Goal: Task Accomplishment & Management: Use online tool/utility

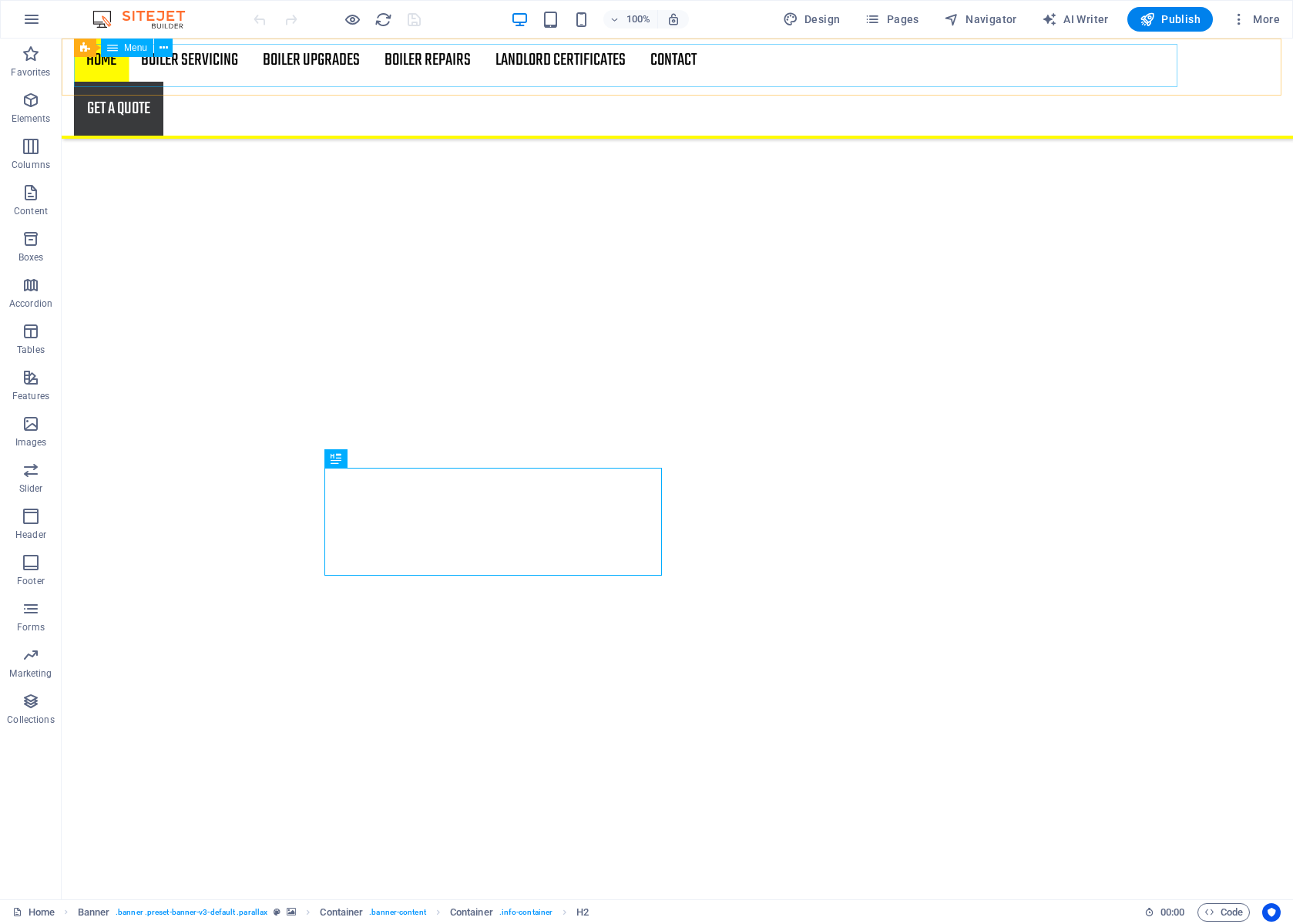
click at [694, 64] on nav "Home Boiler Servicing Boiler Upgrades Boiler Repairs Landlord Certificates Cont…" at bounding box center [678, 60] width 1207 height 43
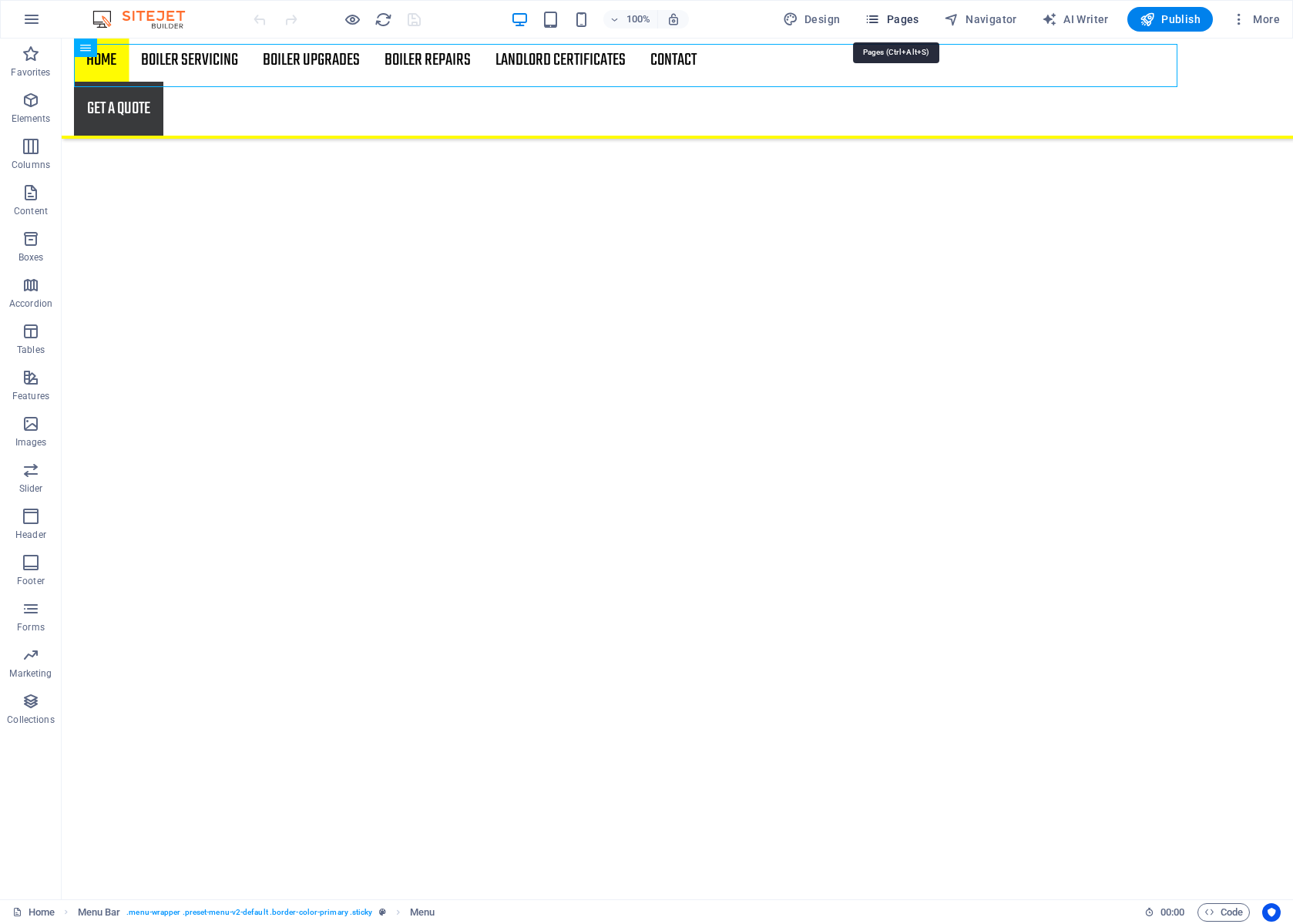
click at [913, 11] on button "Pages" at bounding box center [892, 18] width 66 height 24
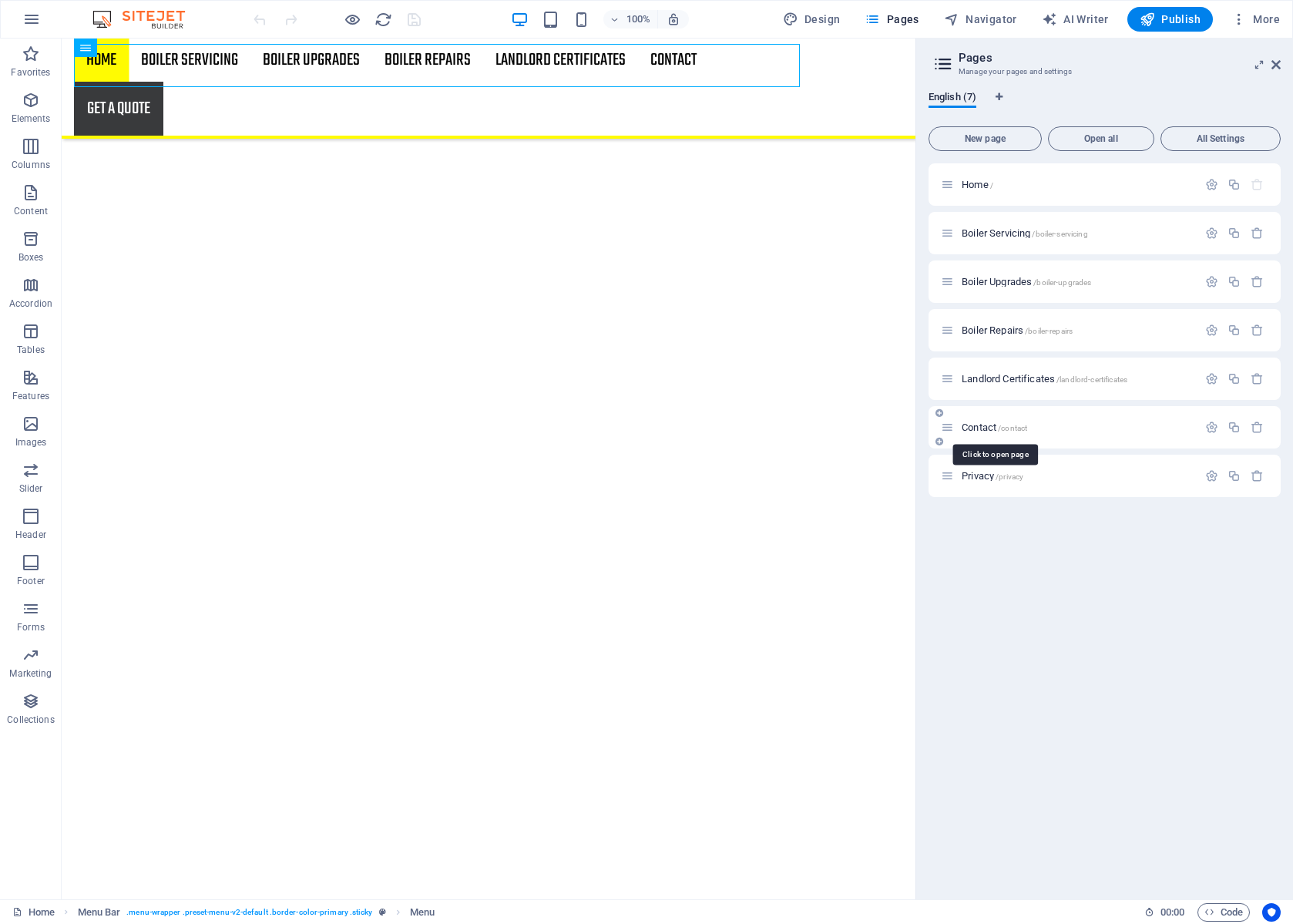
click at [981, 427] on span "Contact /contact" at bounding box center [994, 427] width 65 height 12
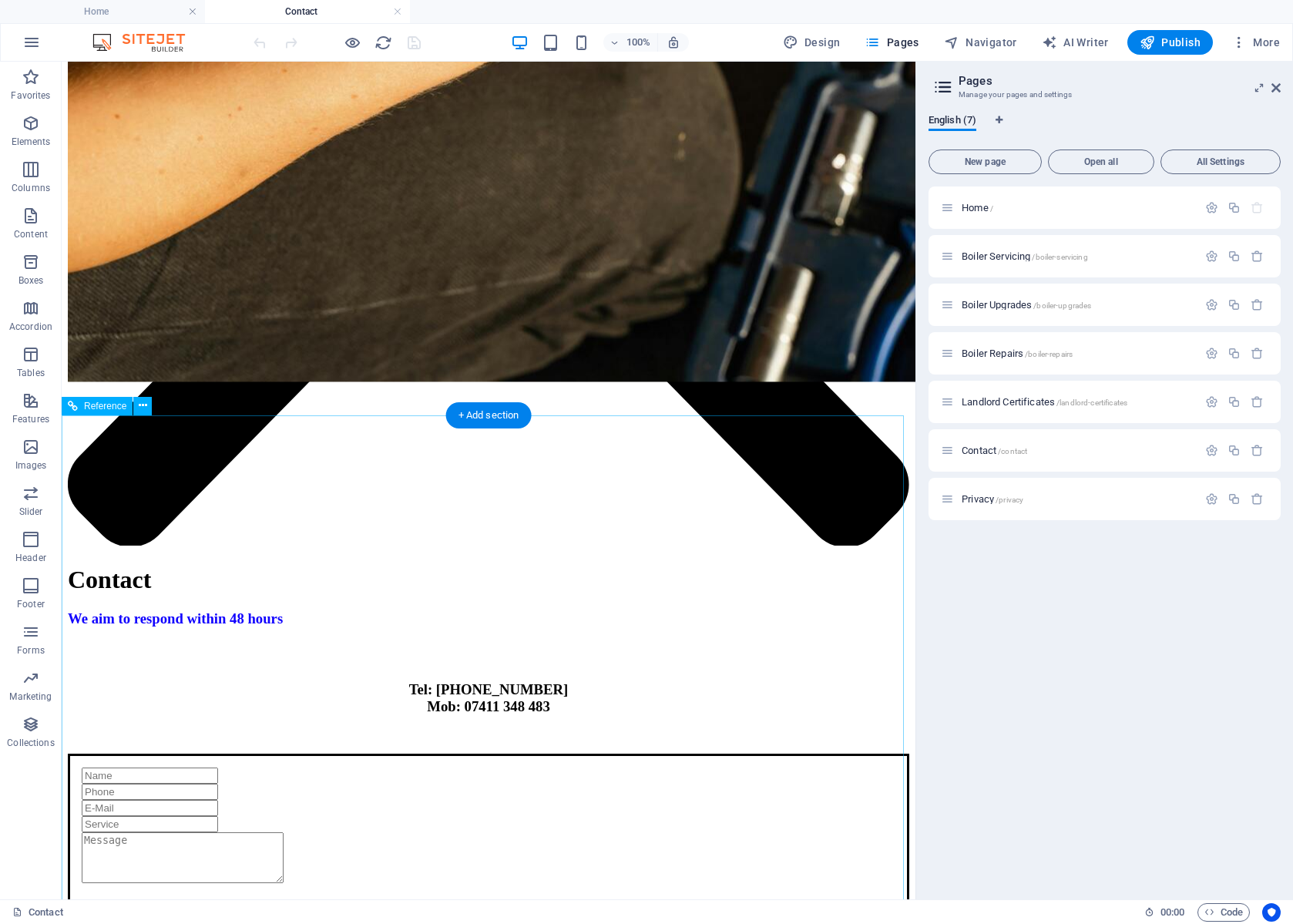
scroll to position [938, 0]
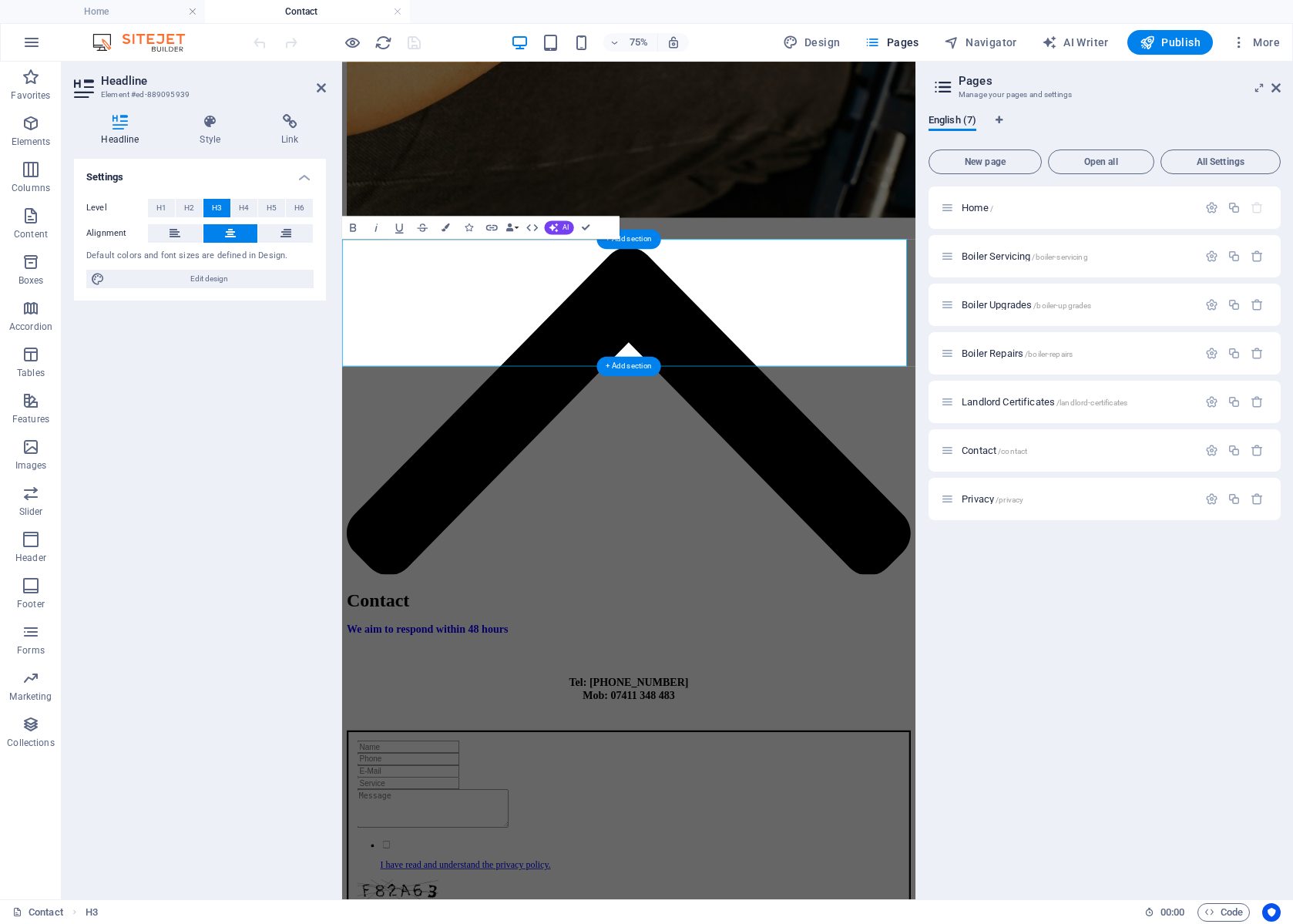
scroll to position [920, 0]
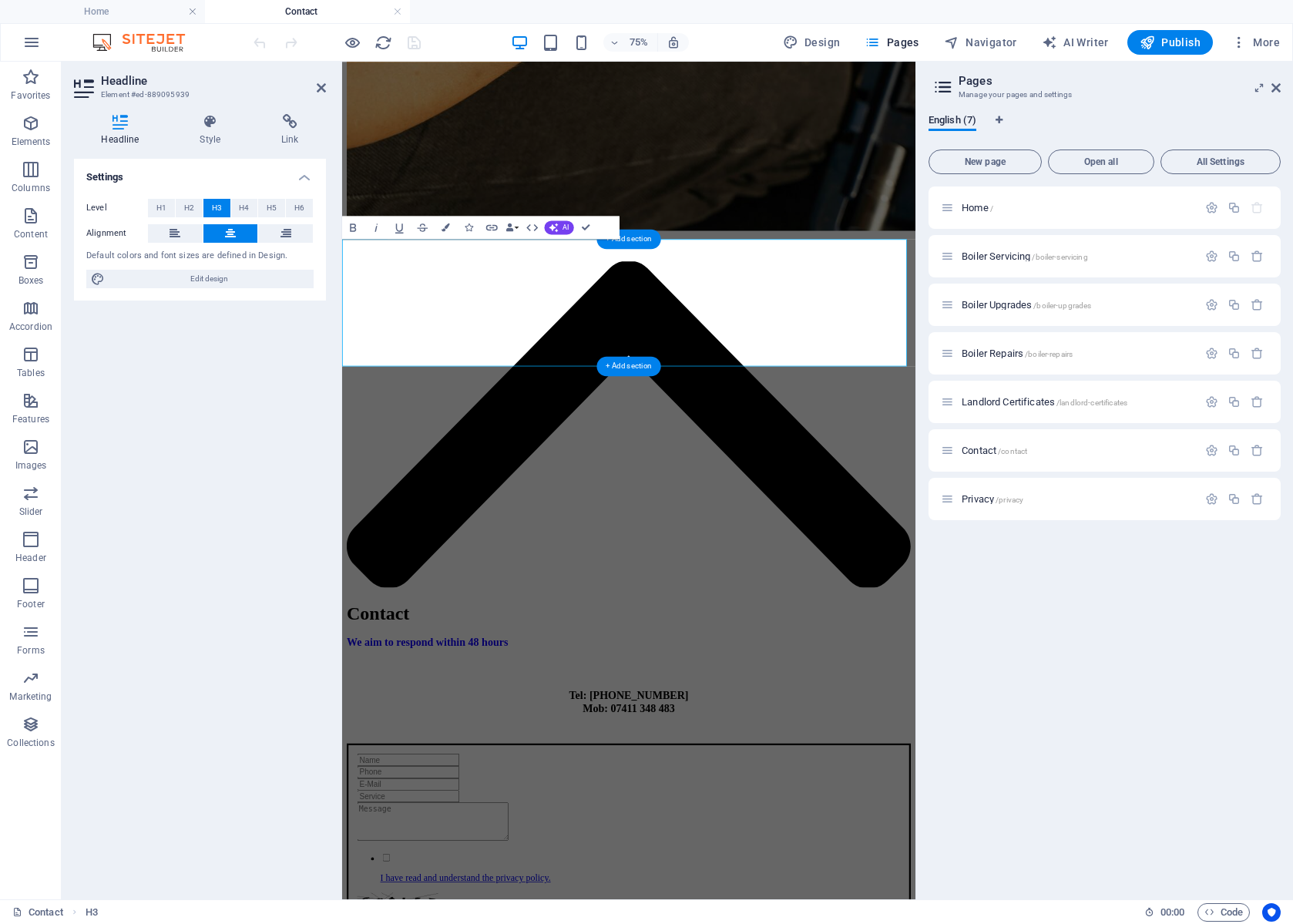
click at [1073, 658] on div "Home / Boiler Servicing /boiler-servicing Boiler Upgrades /boiler-upgrades Boil…" at bounding box center [1105, 537] width 352 height 701
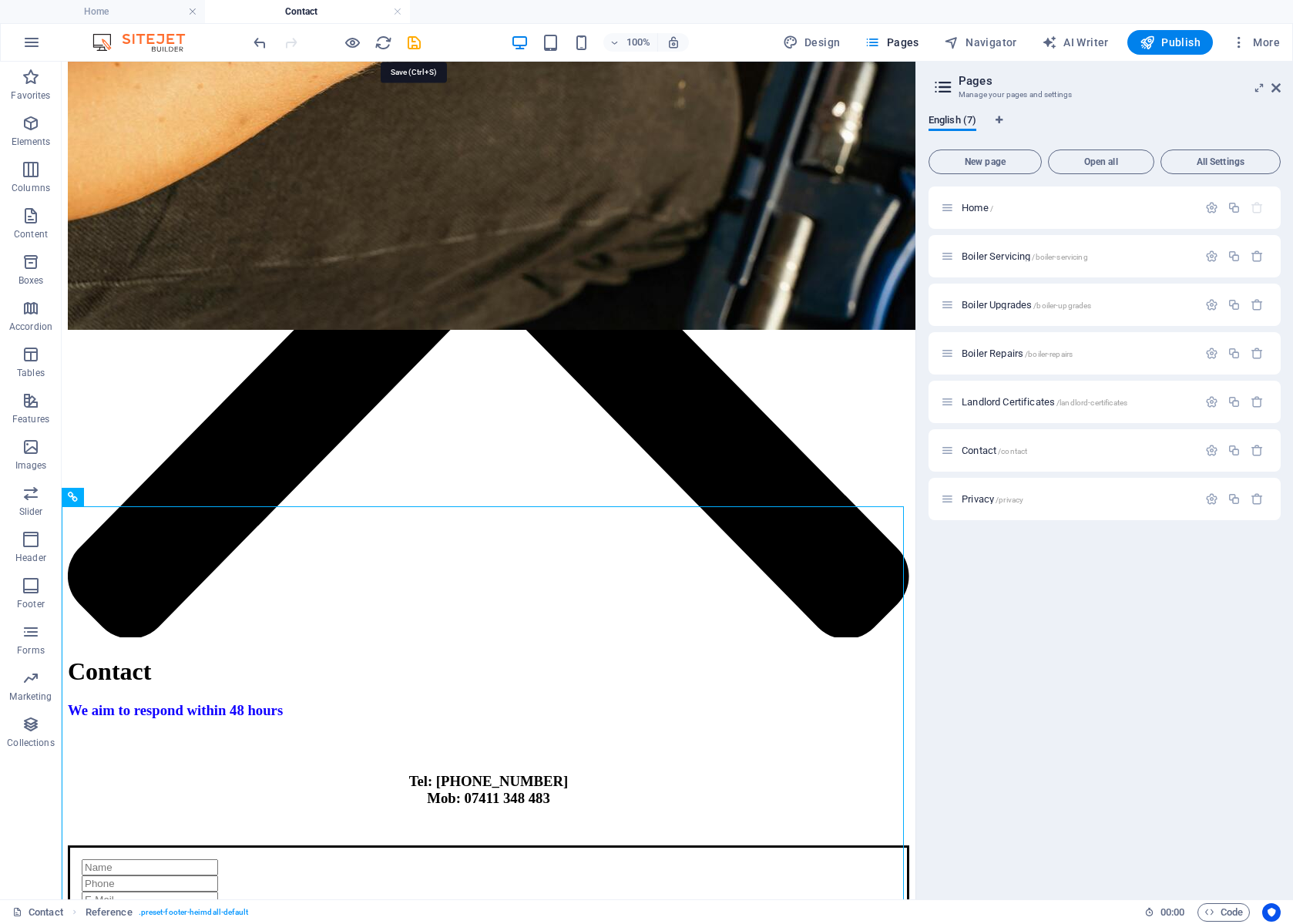
drag, startPoint x: 409, startPoint y: 40, endPoint x: 413, endPoint y: 48, distance: 8.9
click at [409, 40] on icon "save" at bounding box center [414, 43] width 18 height 18
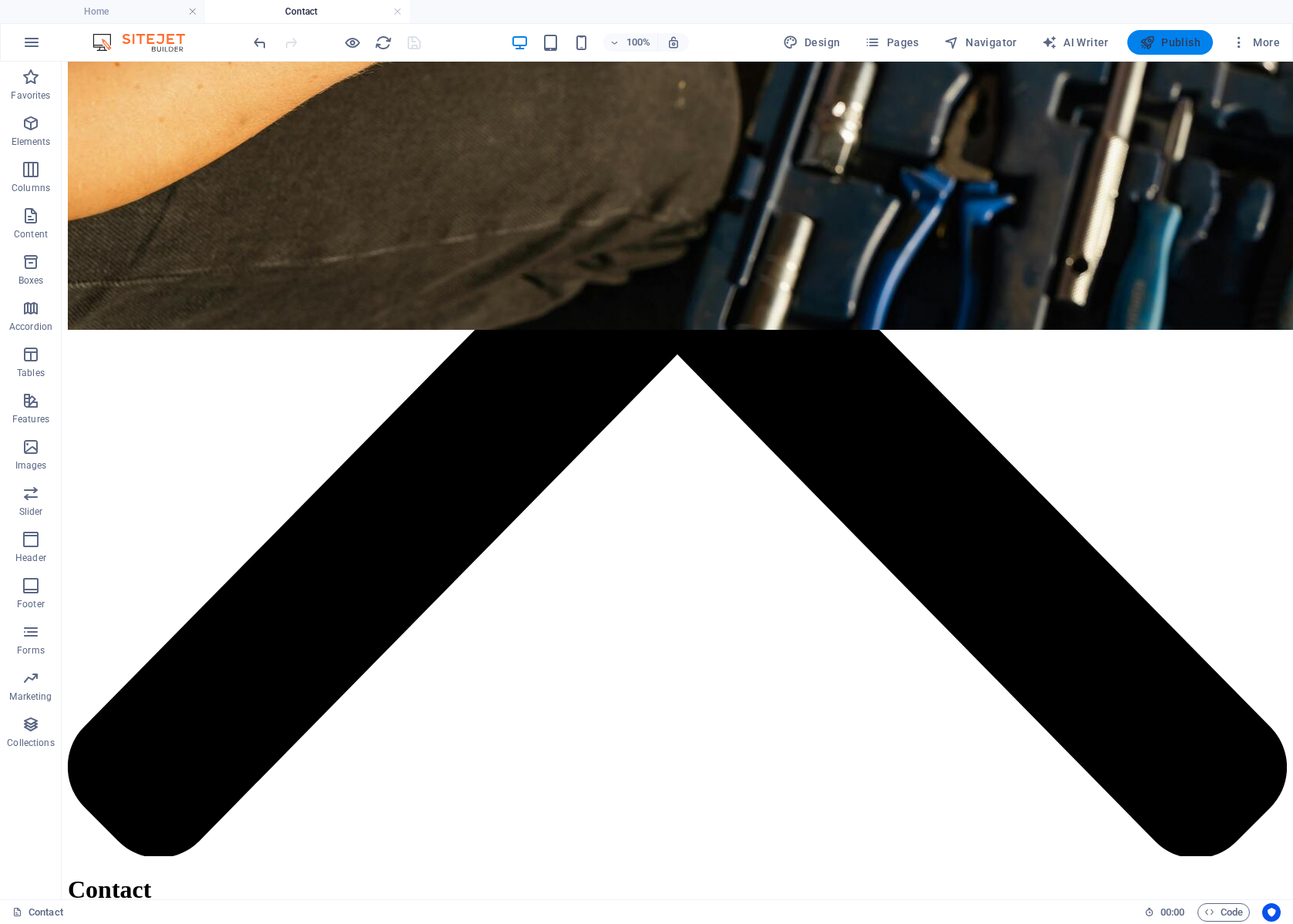
click at [1171, 46] on span "Publish" at bounding box center [1170, 43] width 61 height 16
